Goal: Download file/media

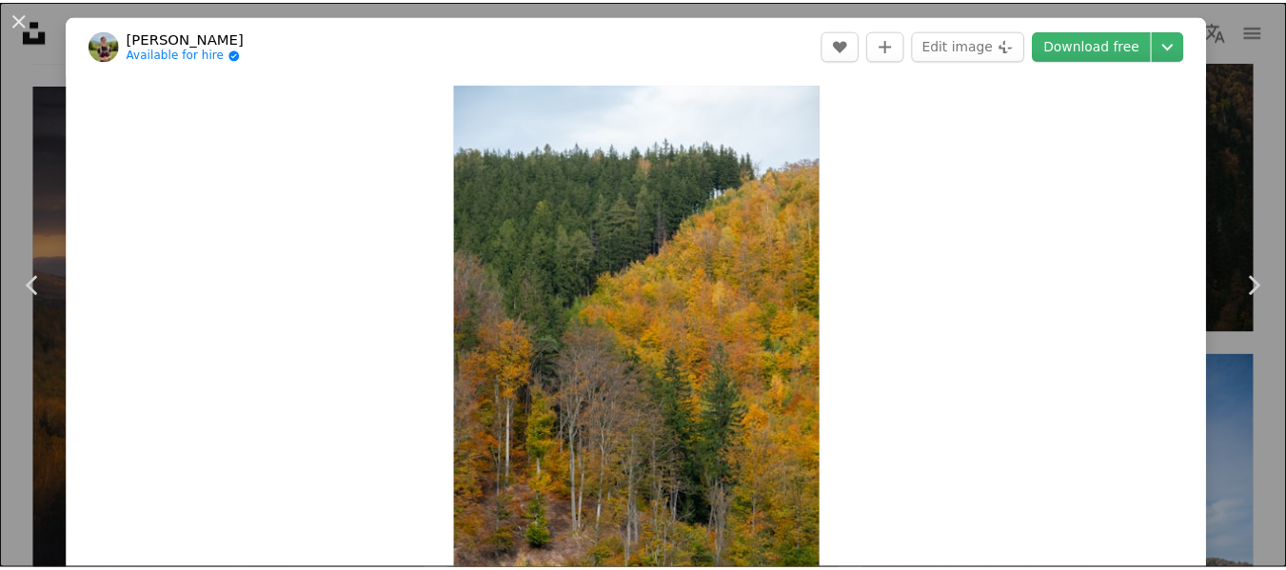
scroll to position [5427, 0]
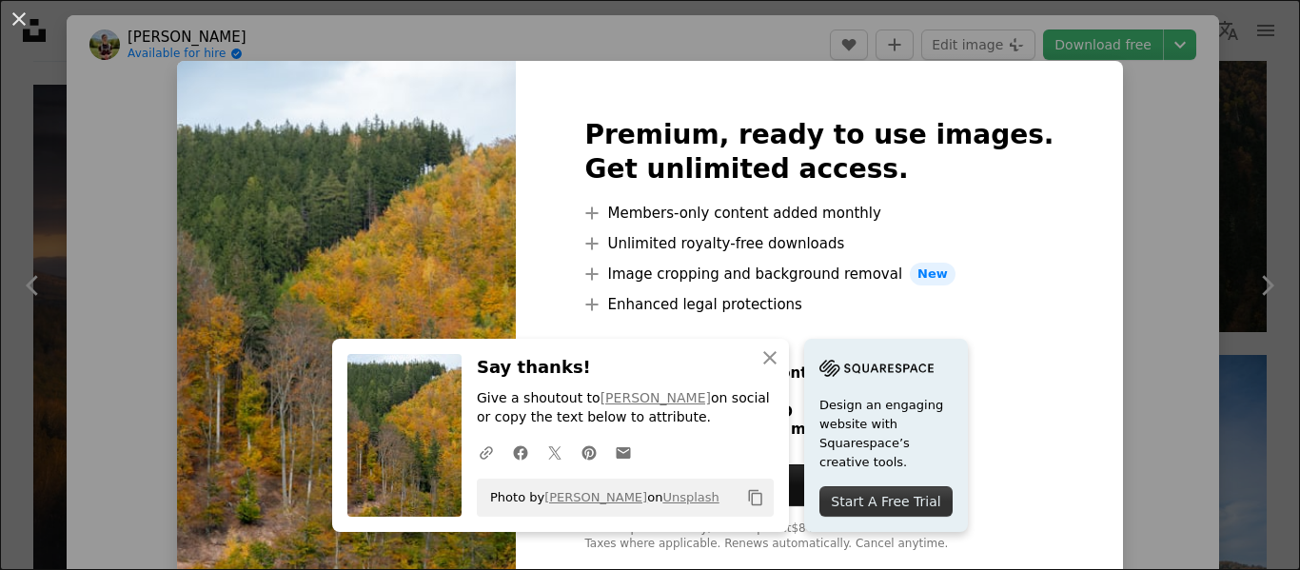
click at [805, 210] on li "A plus sign Members-only content added monthly" at bounding box center [819, 213] width 469 height 23
click at [782, 360] on icon "An X shape" at bounding box center [770, 358] width 23 height 23
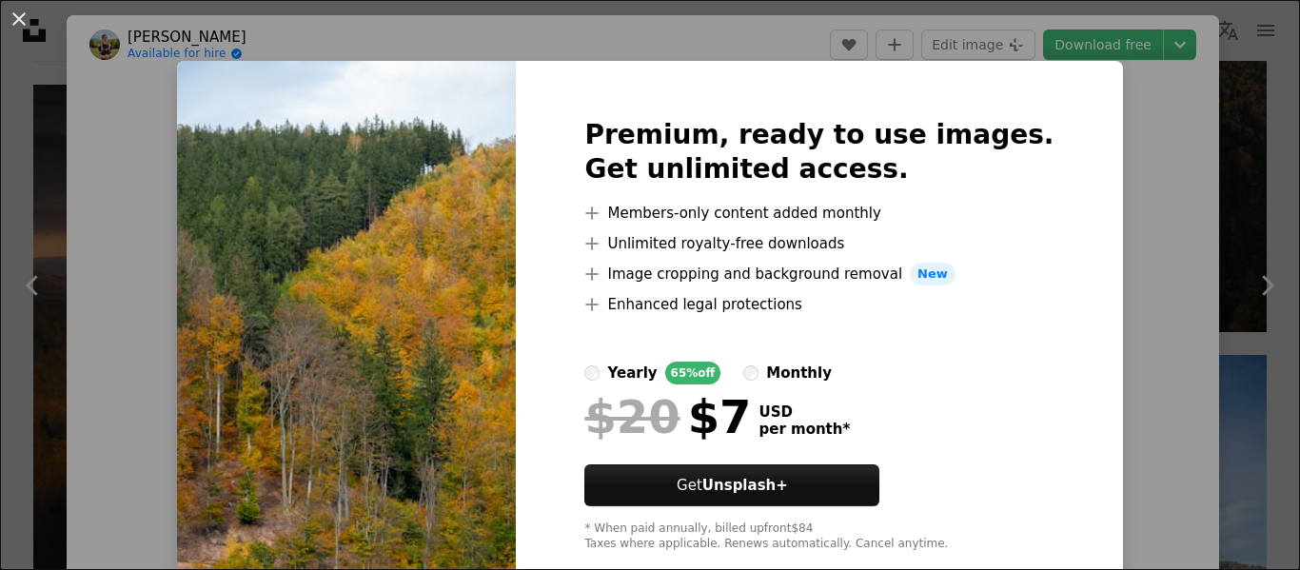
click at [1159, 219] on div "An X shape Premium, ready to use images. Get unlimited access. A plus sign Memb…" at bounding box center [650, 285] width 1300 height 570
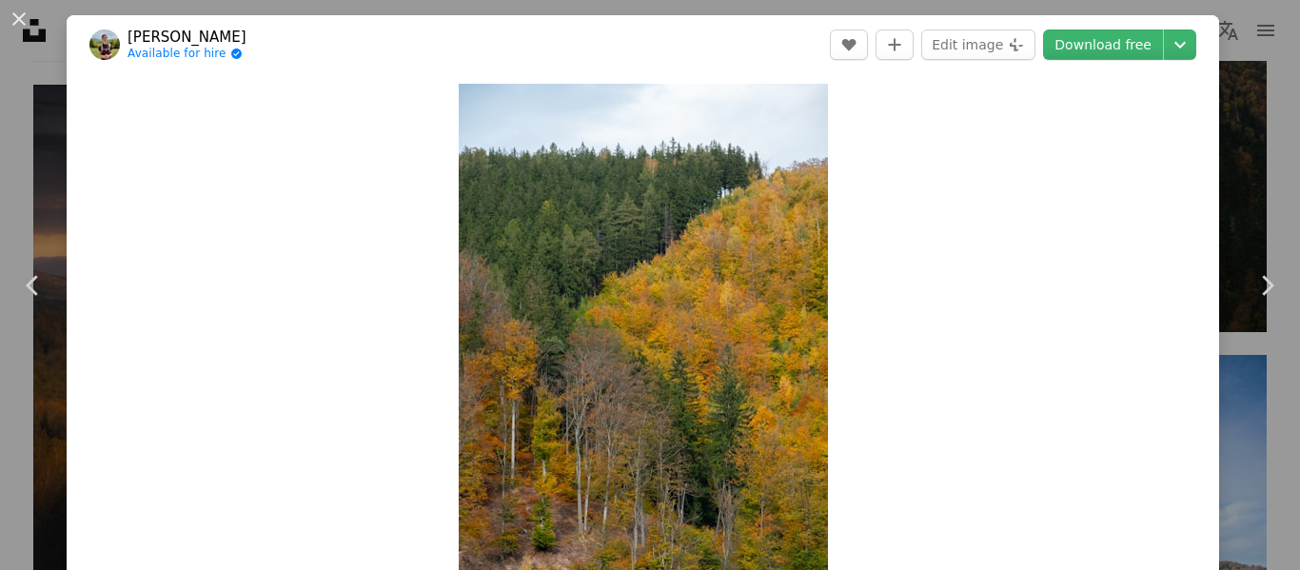
click at [1204, 85] on div "Zoom in" at bounding box center [643, 360] width 1153 height 572
click at [1216, 81] on div "An X shape Chevron left Chevron right Mateusz Bajdak Available for hire A check…" at bounding box center [650, 285] width 1300 height 570
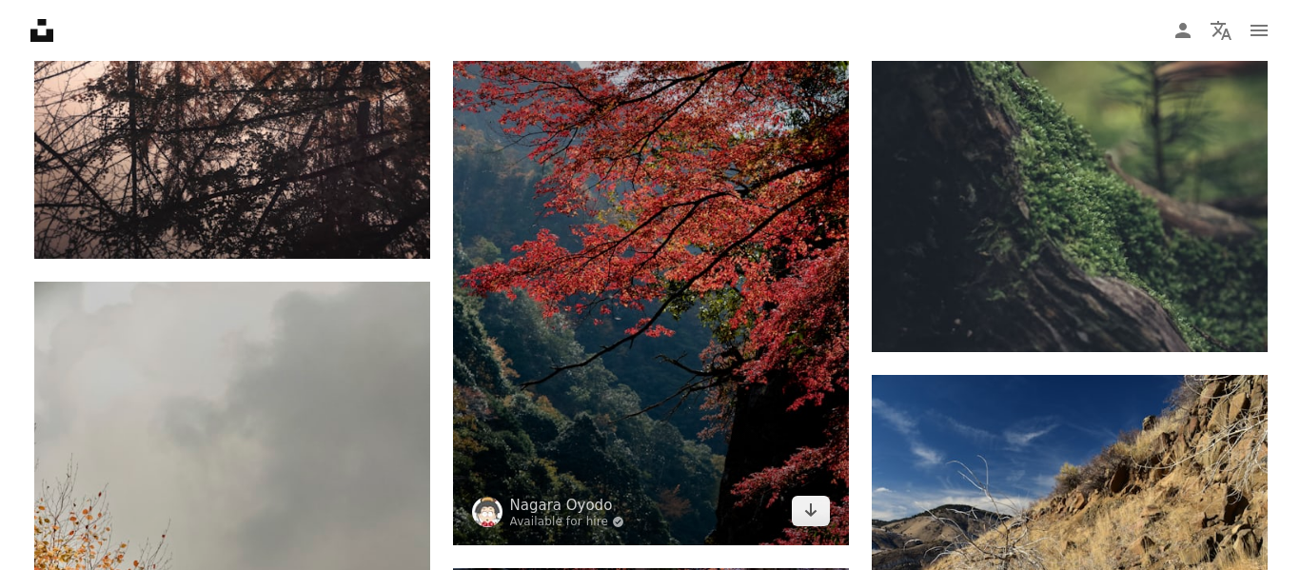
scroll to position [11710, 0]
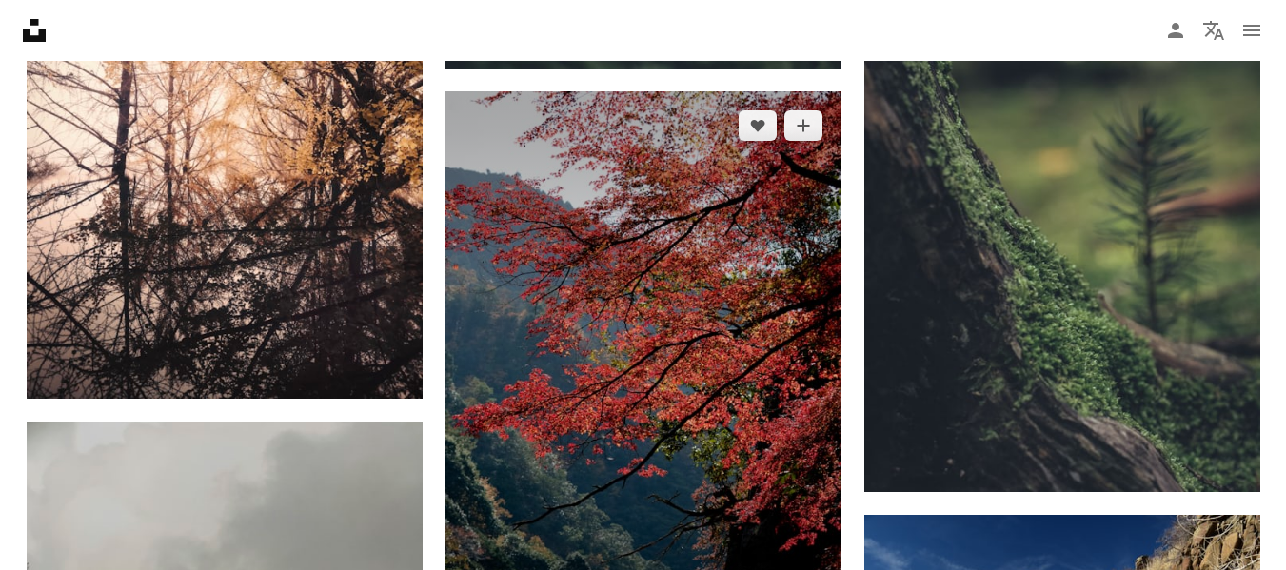
click at [577, 339] on img at bounding box center [644, 388] width 396 height 594
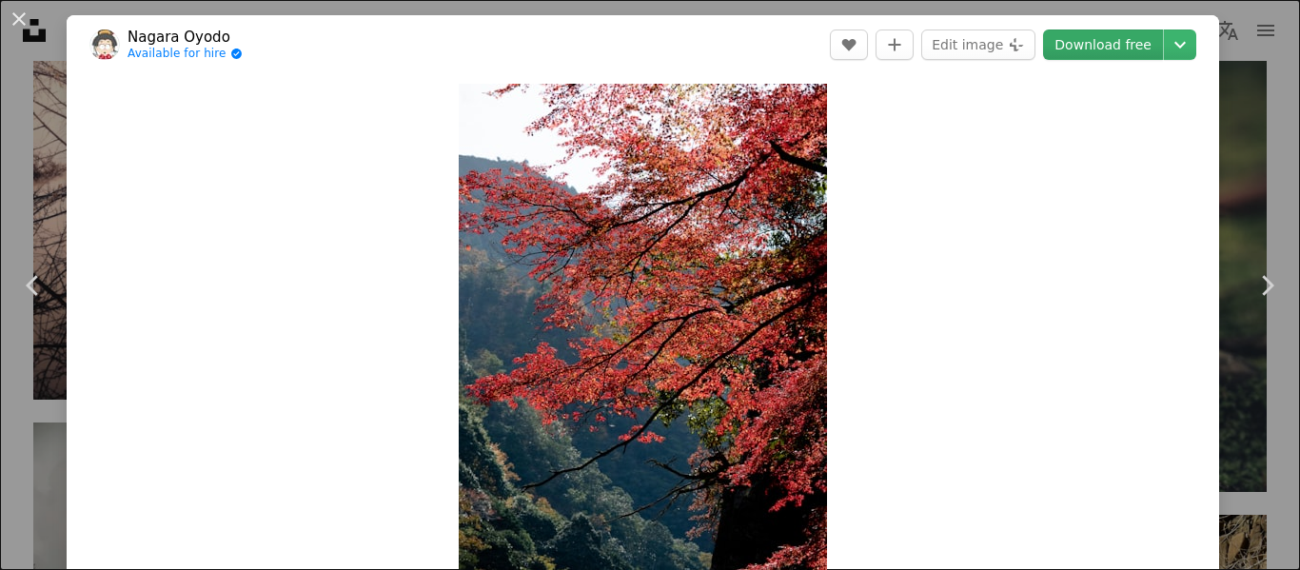
click at [1111, 39] on link "Download free" at bounding box center [1103, 45] width 120 height 30
